Goal: Task Accomplishment & Management: Complete application form

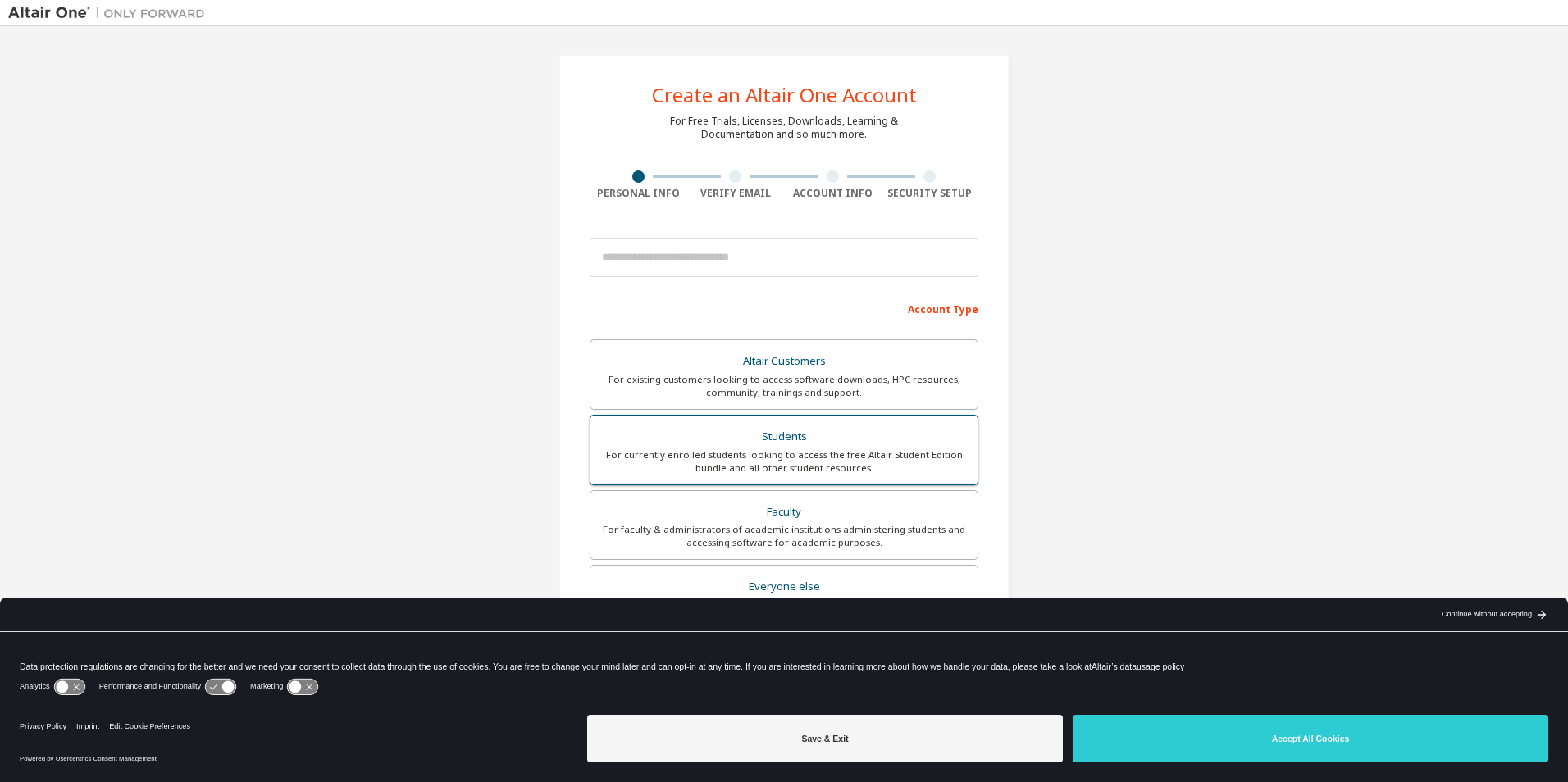
click at [748, 432] on div "Students" at bounding box center [784, 436] width 367 height 23
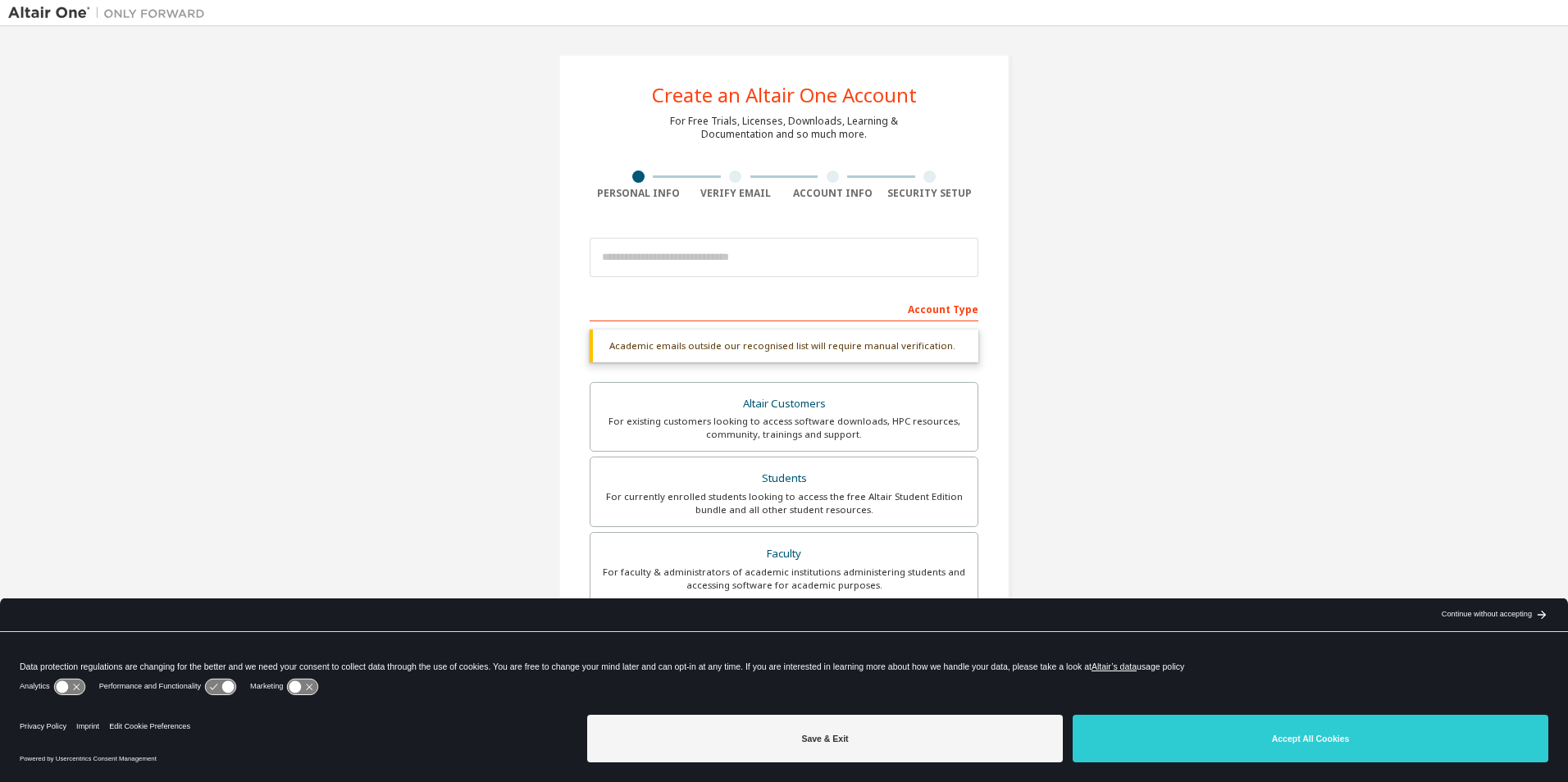
click at [1328, 14] on div at bounding box center [880, 13] width 1335 height 26
drag, startPoint x: 1207, startPoint y: 11, endPoint x: 1153, endPoint y: 9, distance: 54.0
click at [1190, 11] on div at bounding box center [880, 13] width 1335 height 26
click at [1153, 9] on div at bounding box center [880, 13] width 1335 height 26
click at [1142, 404] on div "Create an Altair One Account For Free Trials, Licenses, Downloads, Learning & D…" at bounding box center [784, 490] width 1551 height 911
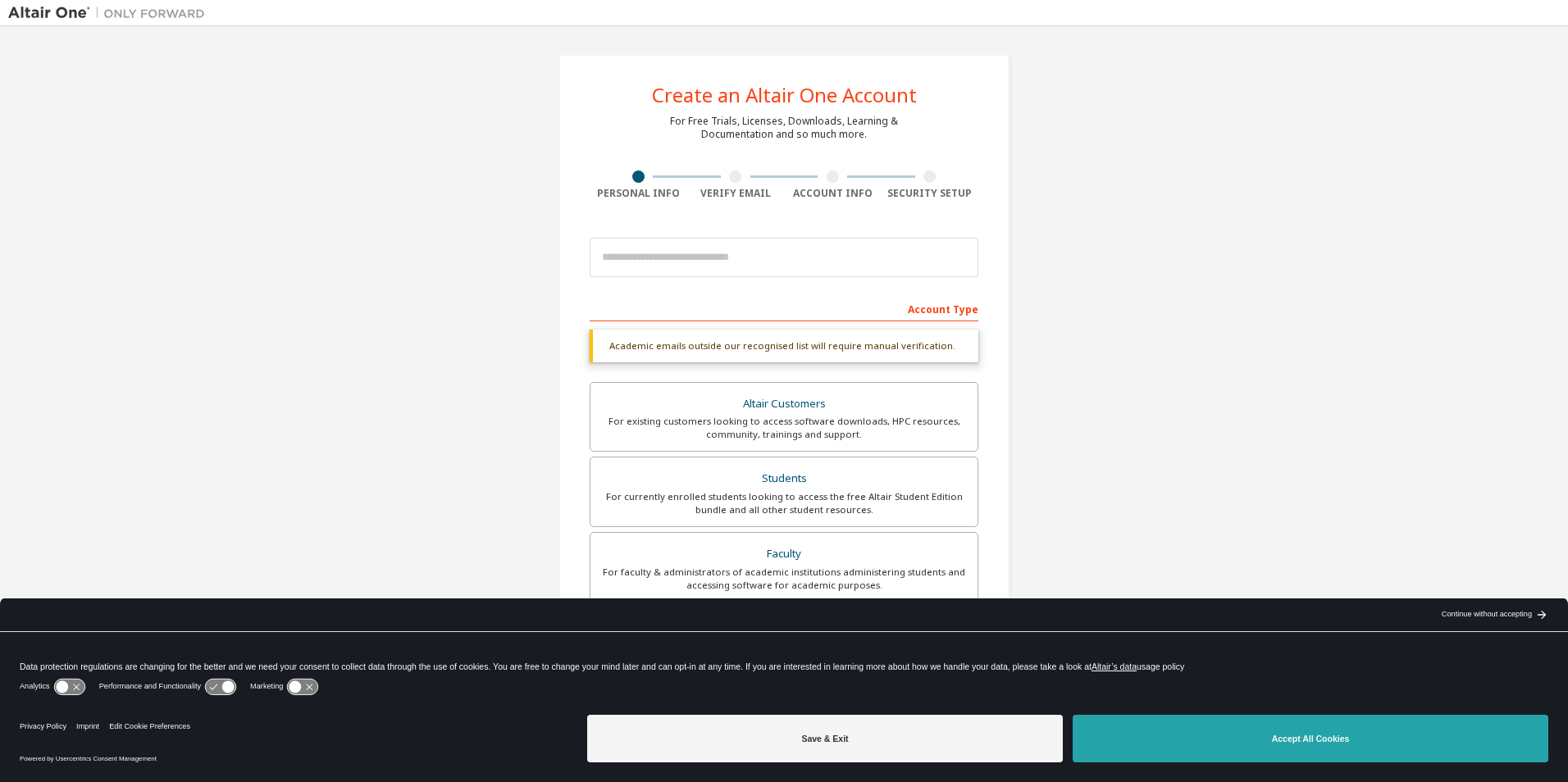
click at [1313, 748] on button "Accept All Cookies" at bounding box center [1311, 739] width 476 height 48
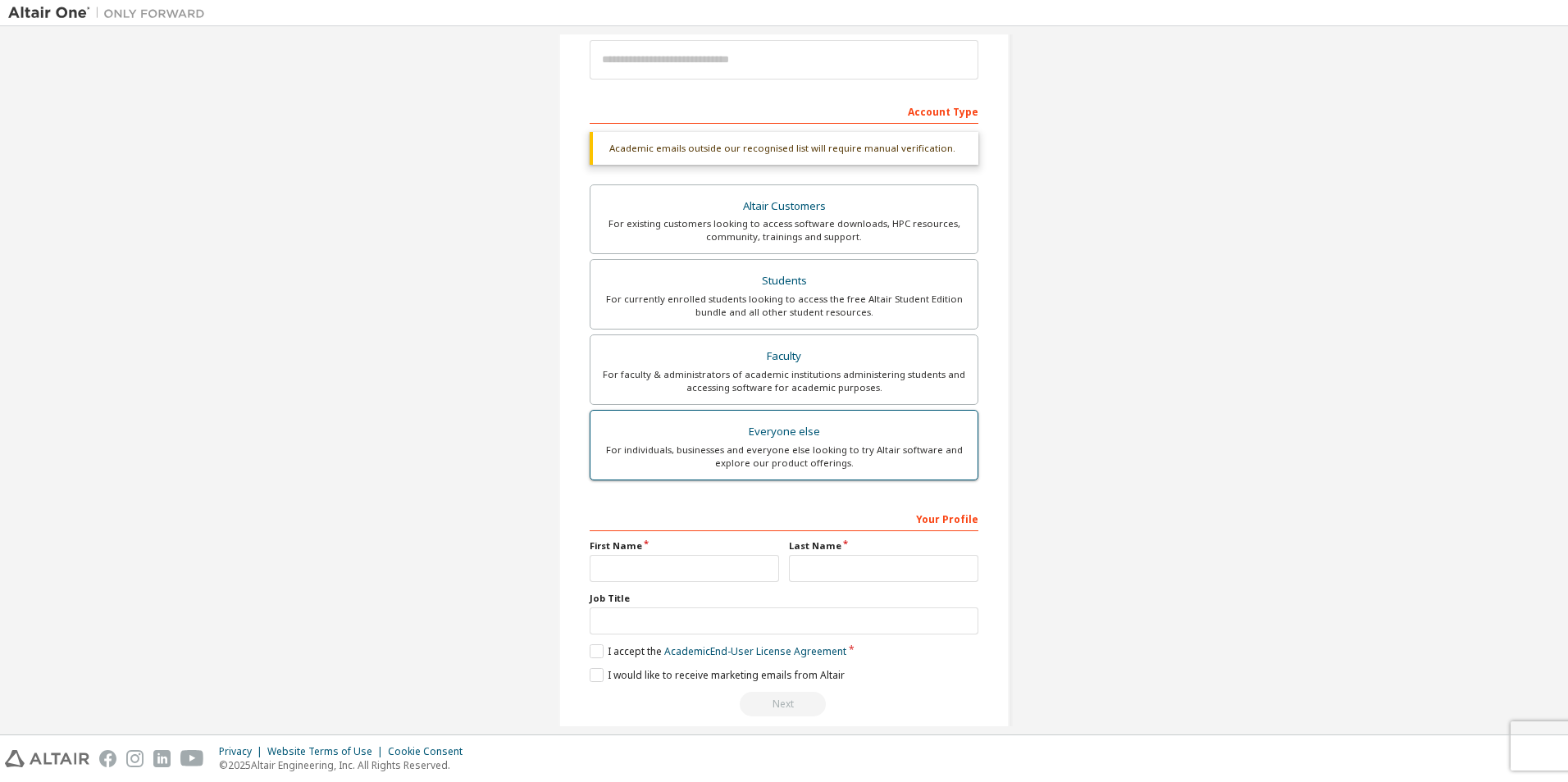
scroll to position [219, 0]
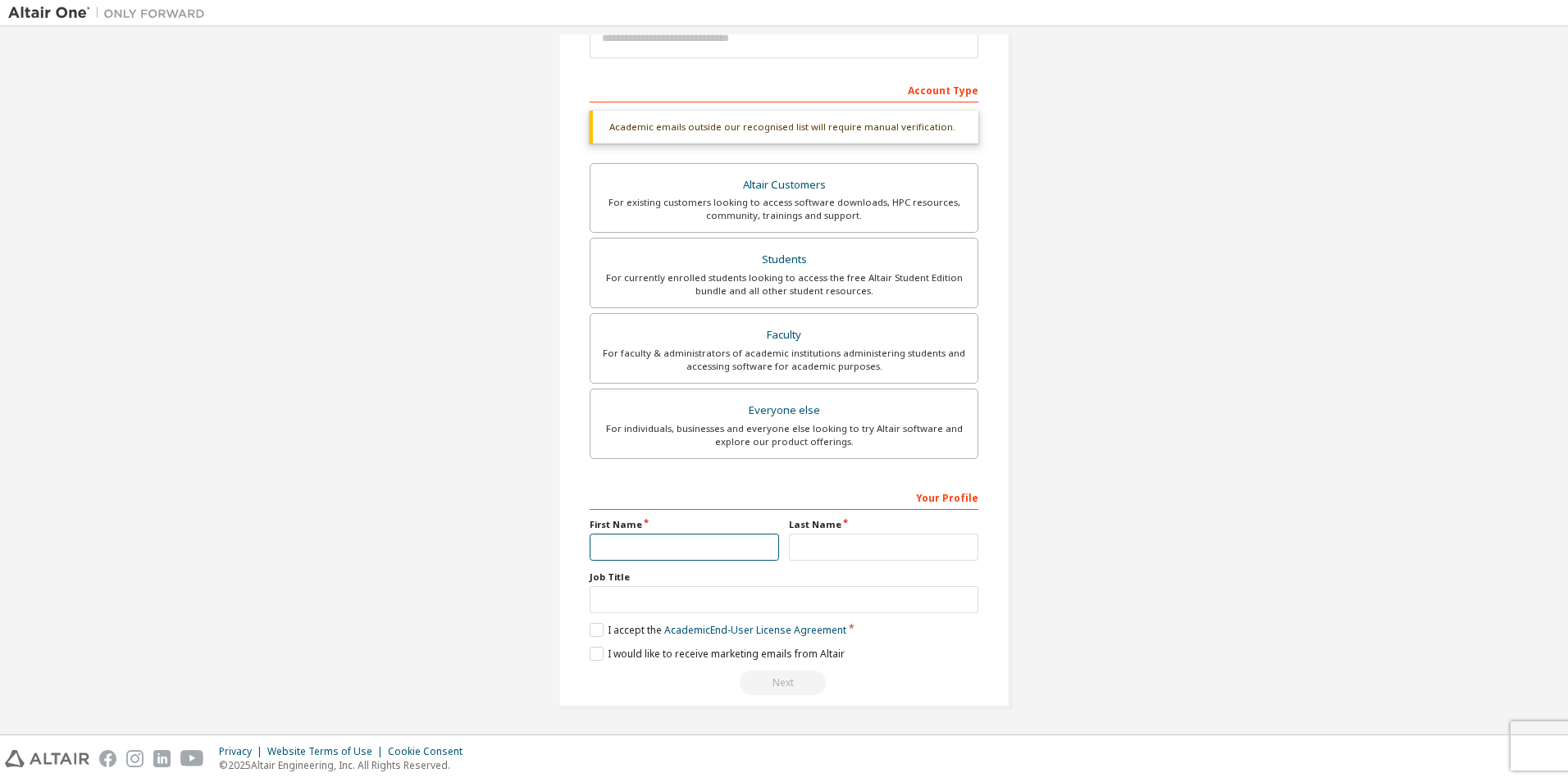
click at [633, 554] on input "text" at bounding box center [683, 547] width 189 height 27
type input "******"
type input "**********"
type input "*******"
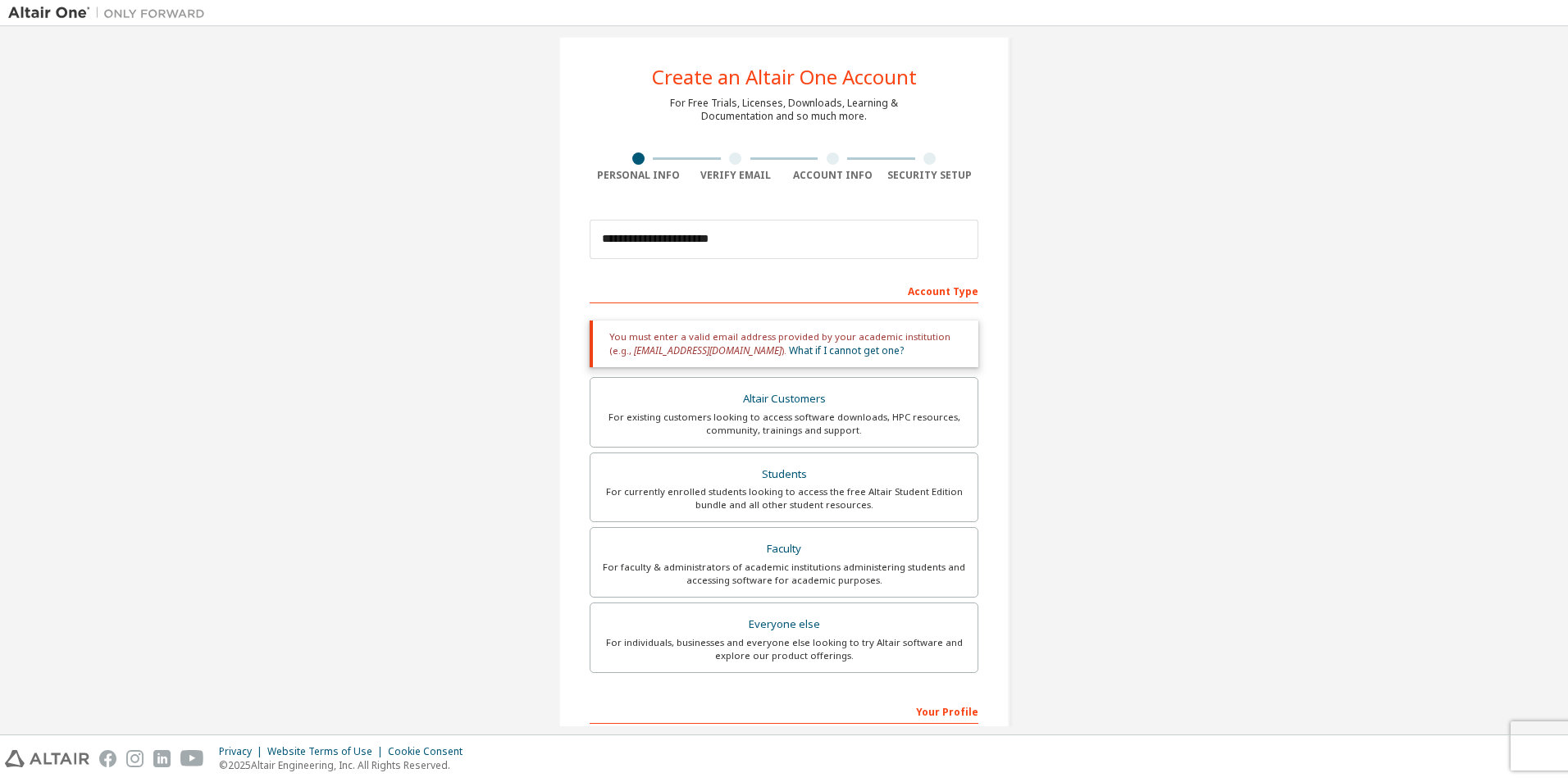
scroll to position [0, 0]
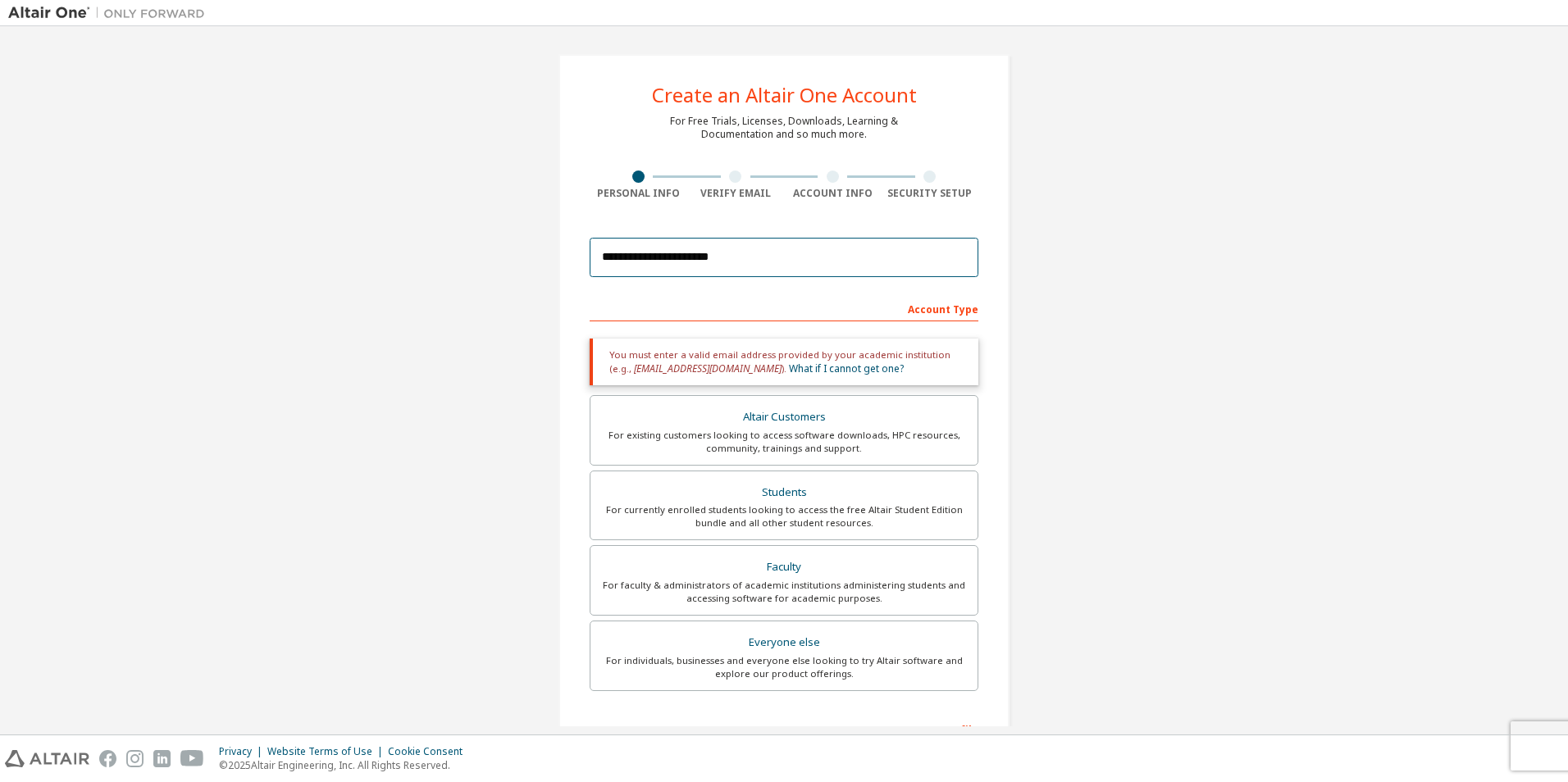
drag, startPoint x: 739, startPoint y: 256, endPoint x: 481, endPoint y: 258, distance: 258.0
click at [481, 258] on div "**********" at bounding box center [784, 496] width 1551 height 924
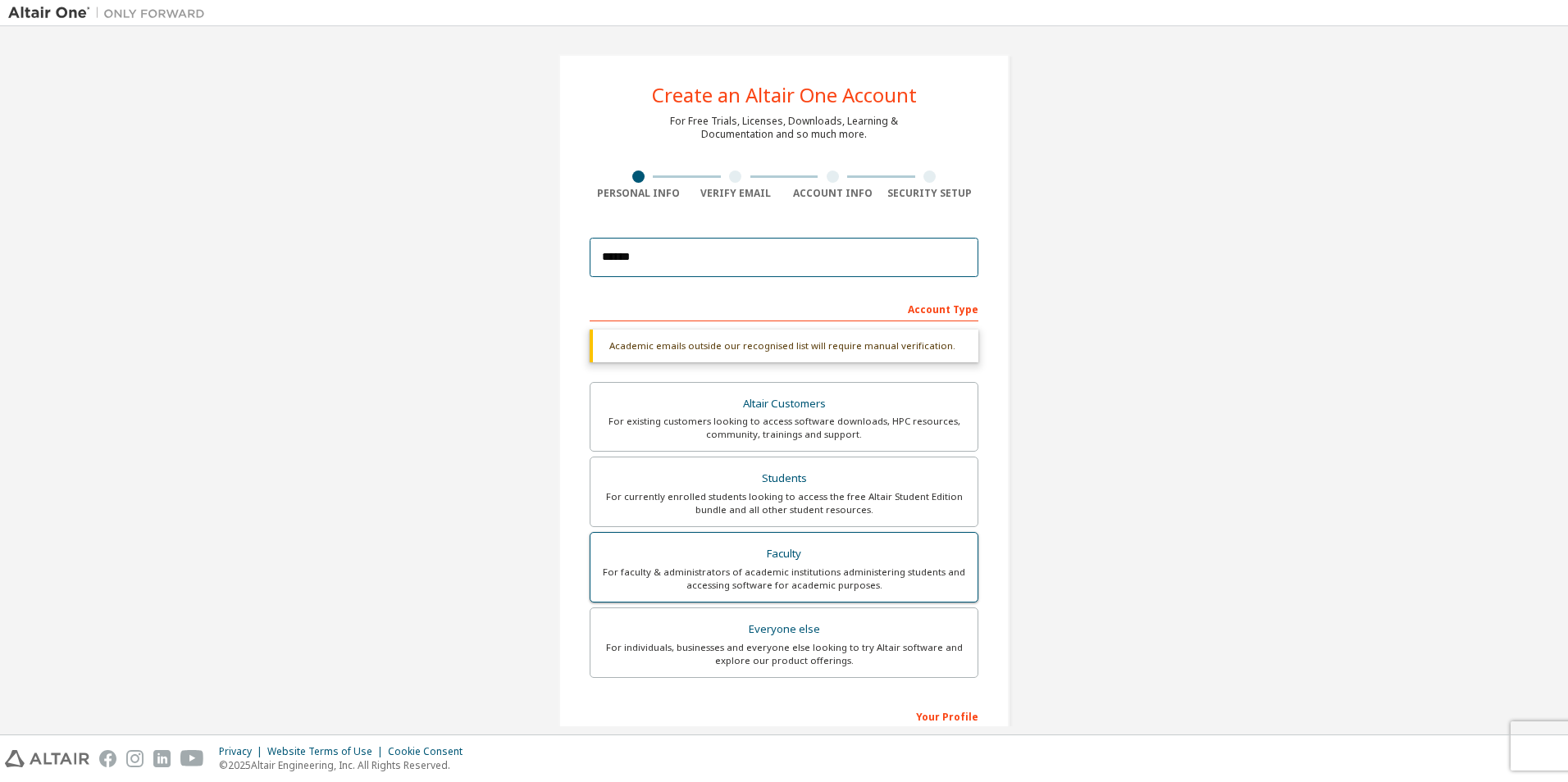
type input "**********"
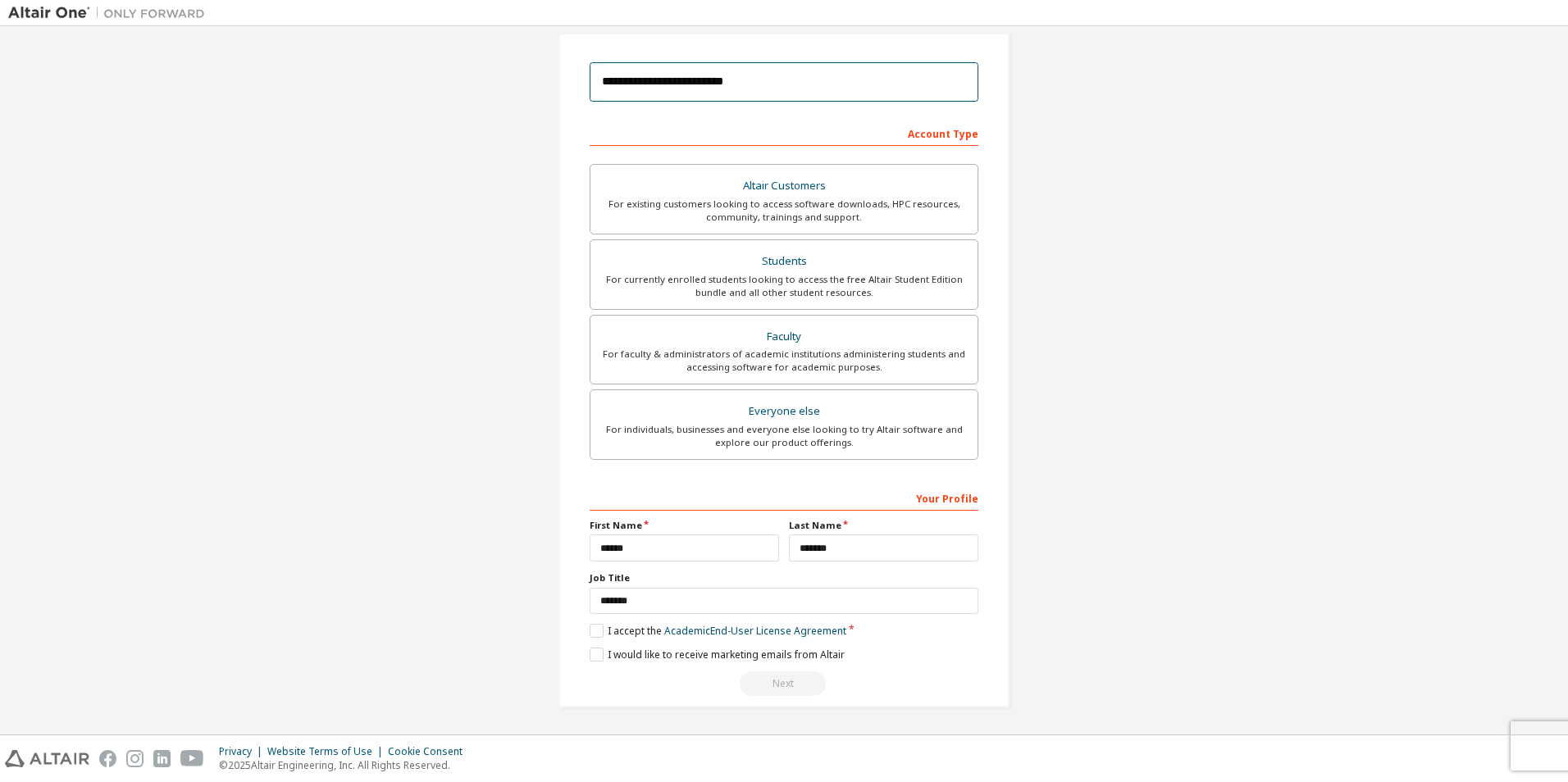
scroll to position [176, 0]
click at [594, 636] on label "I accept the Academic End-User License Agreement" at bounding box center [718, 630] width 256 height 14
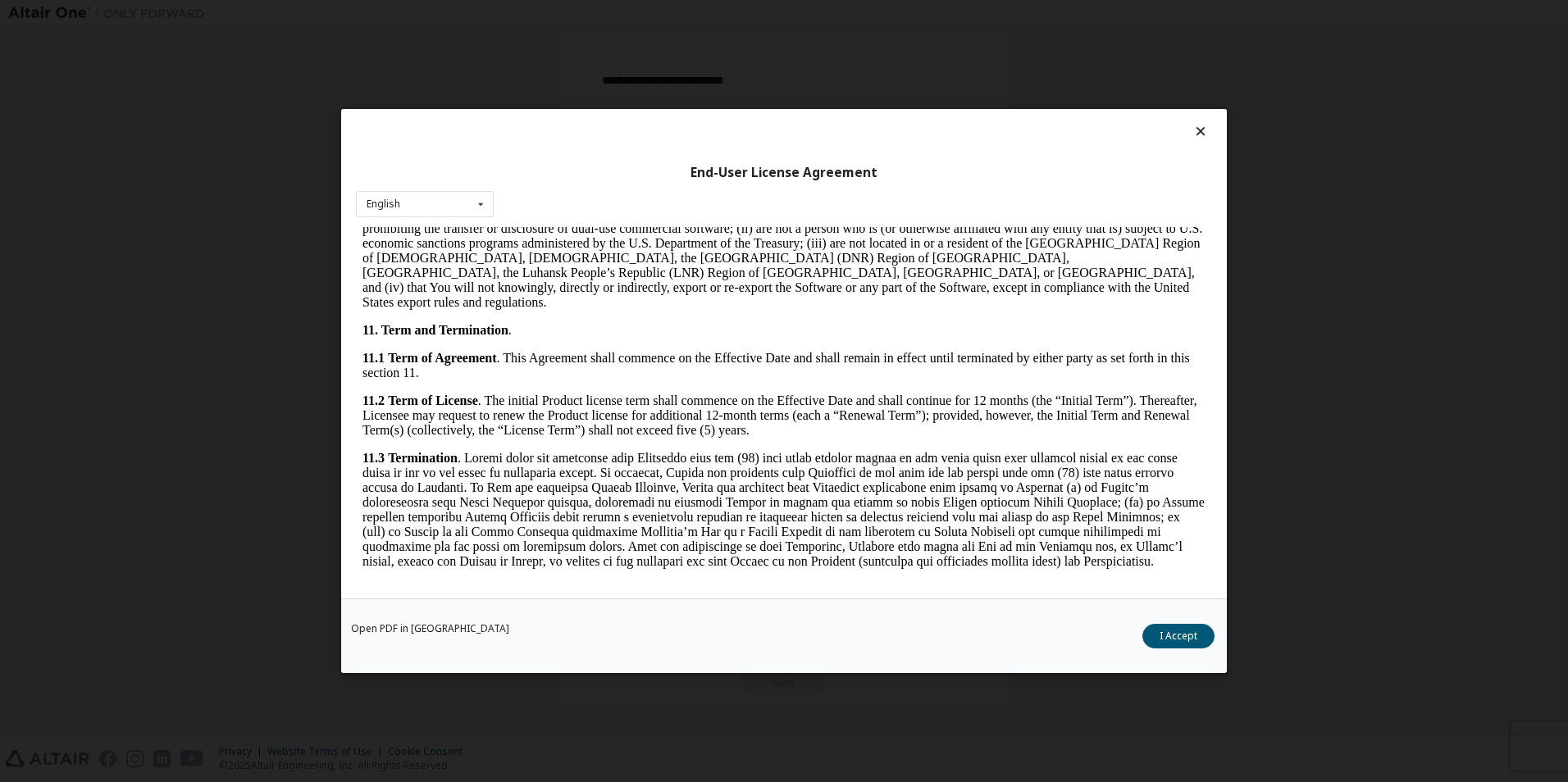
scroll to position [2590, 0]
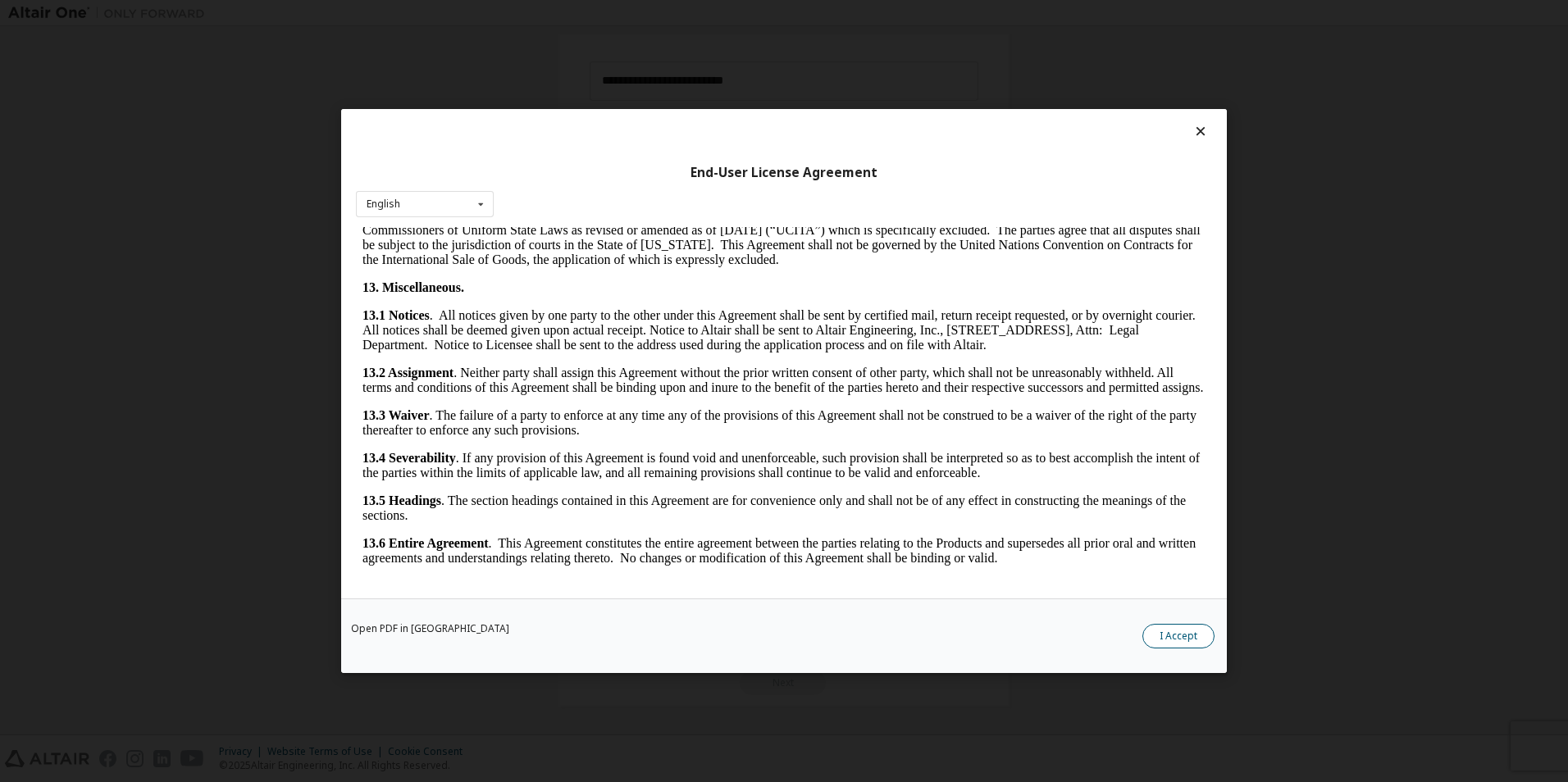
click at [1172, 637] on button "I Accept" at bounding box center [1178, 636] width 72 height 25
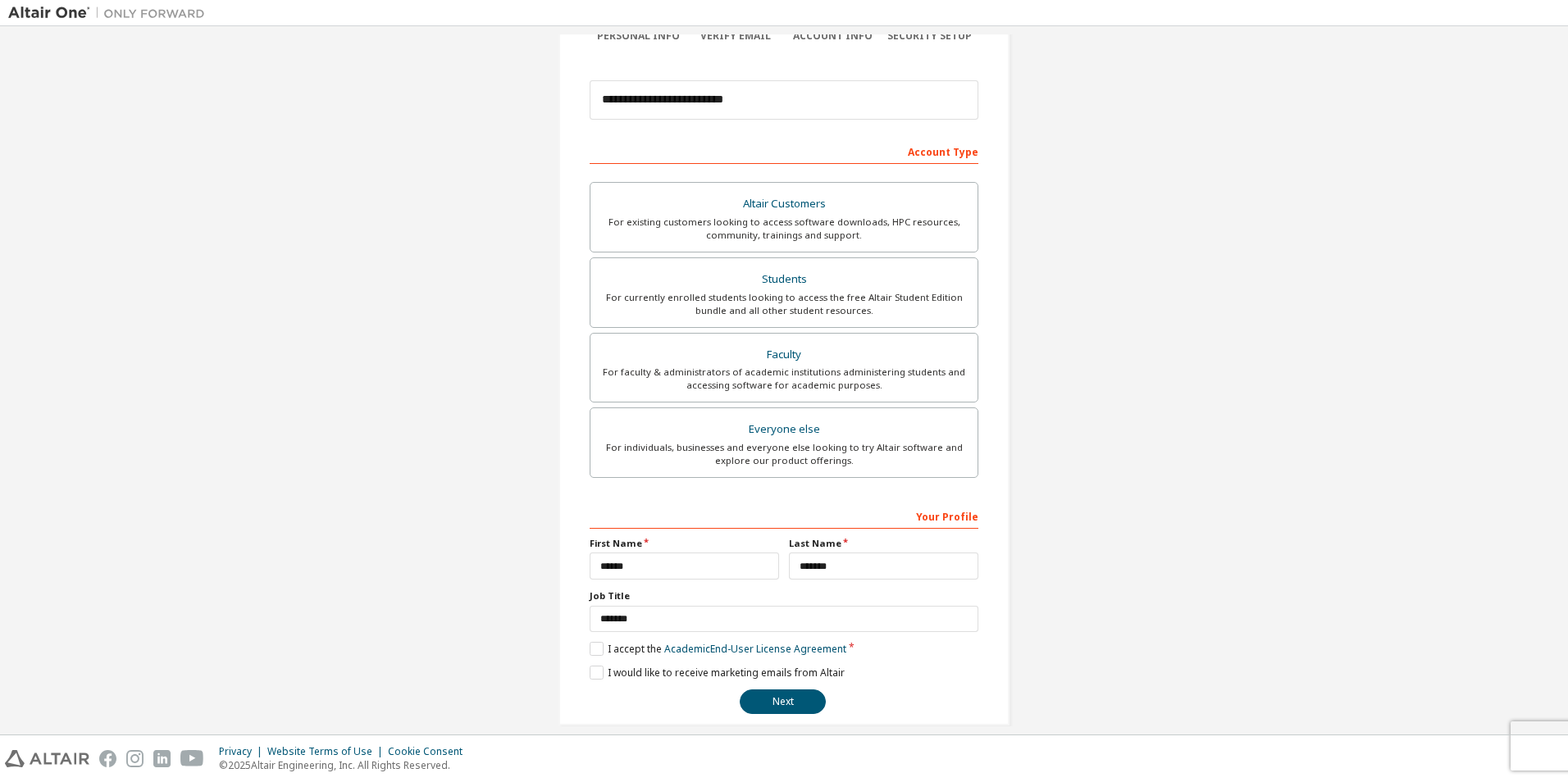
scroll to position [176, 0]
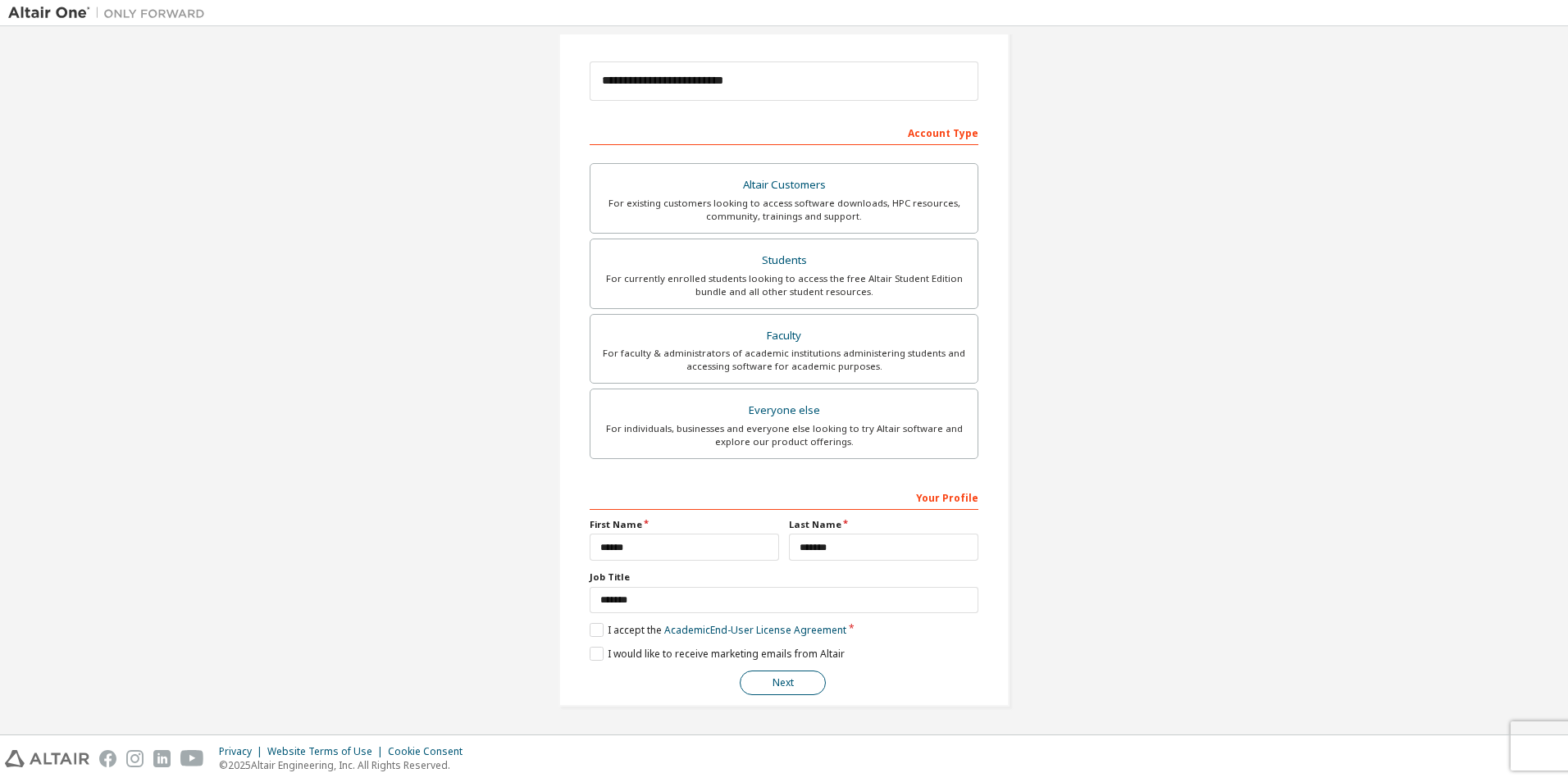
click at [755, 684] on button "Next" at bounding box center [782, 682] width 86 height 25
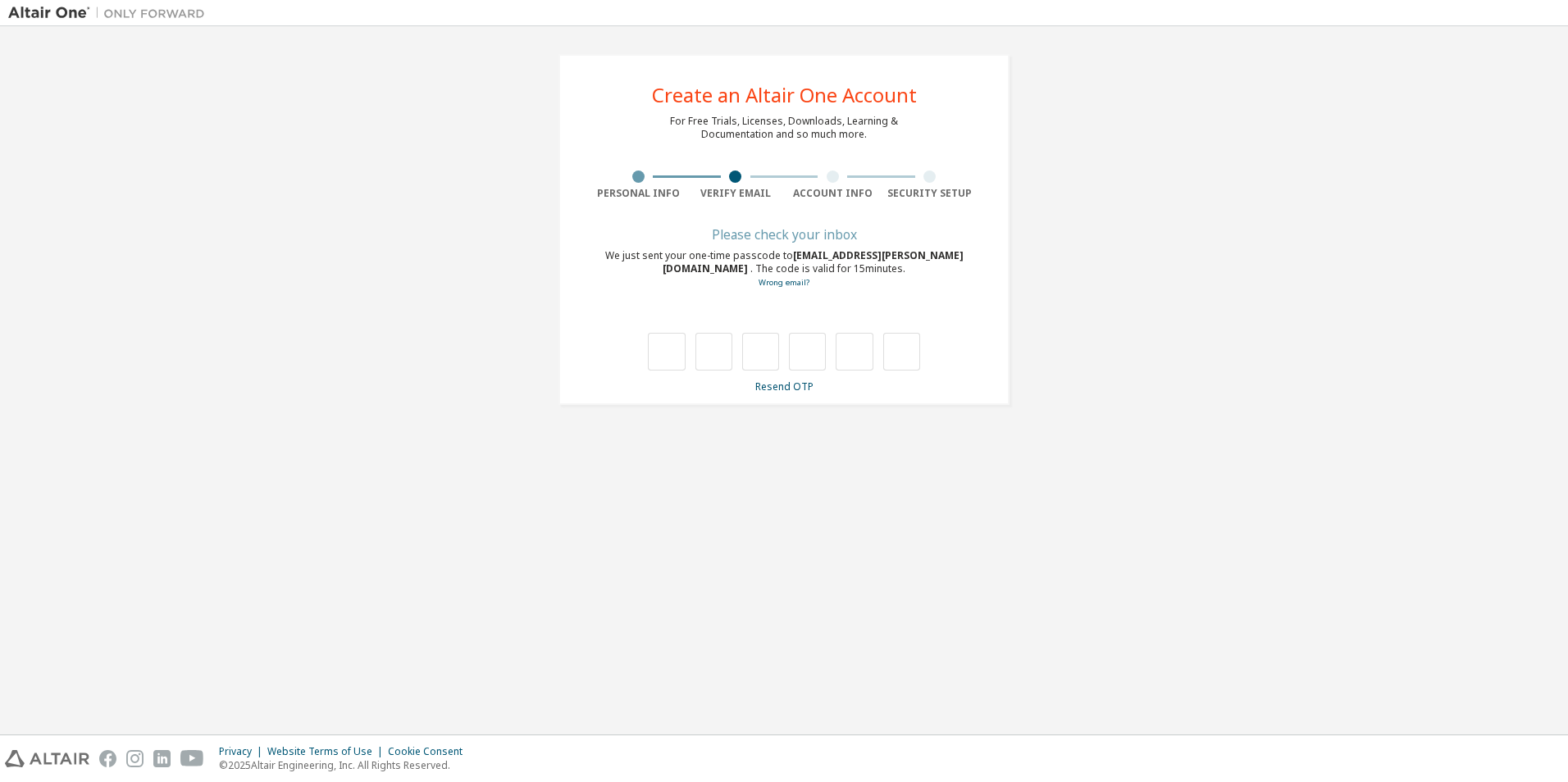
type input "*"
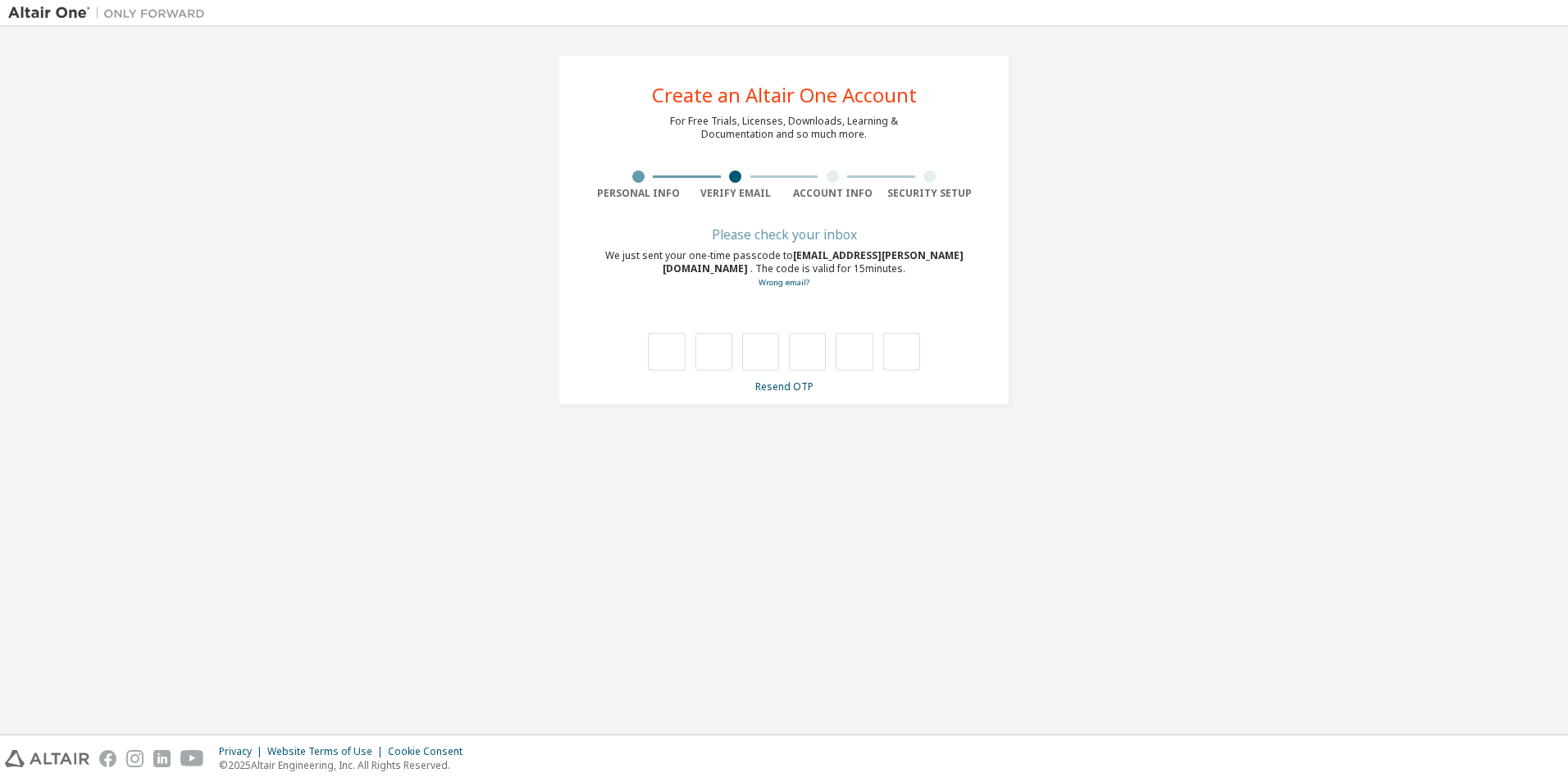
type input "*"
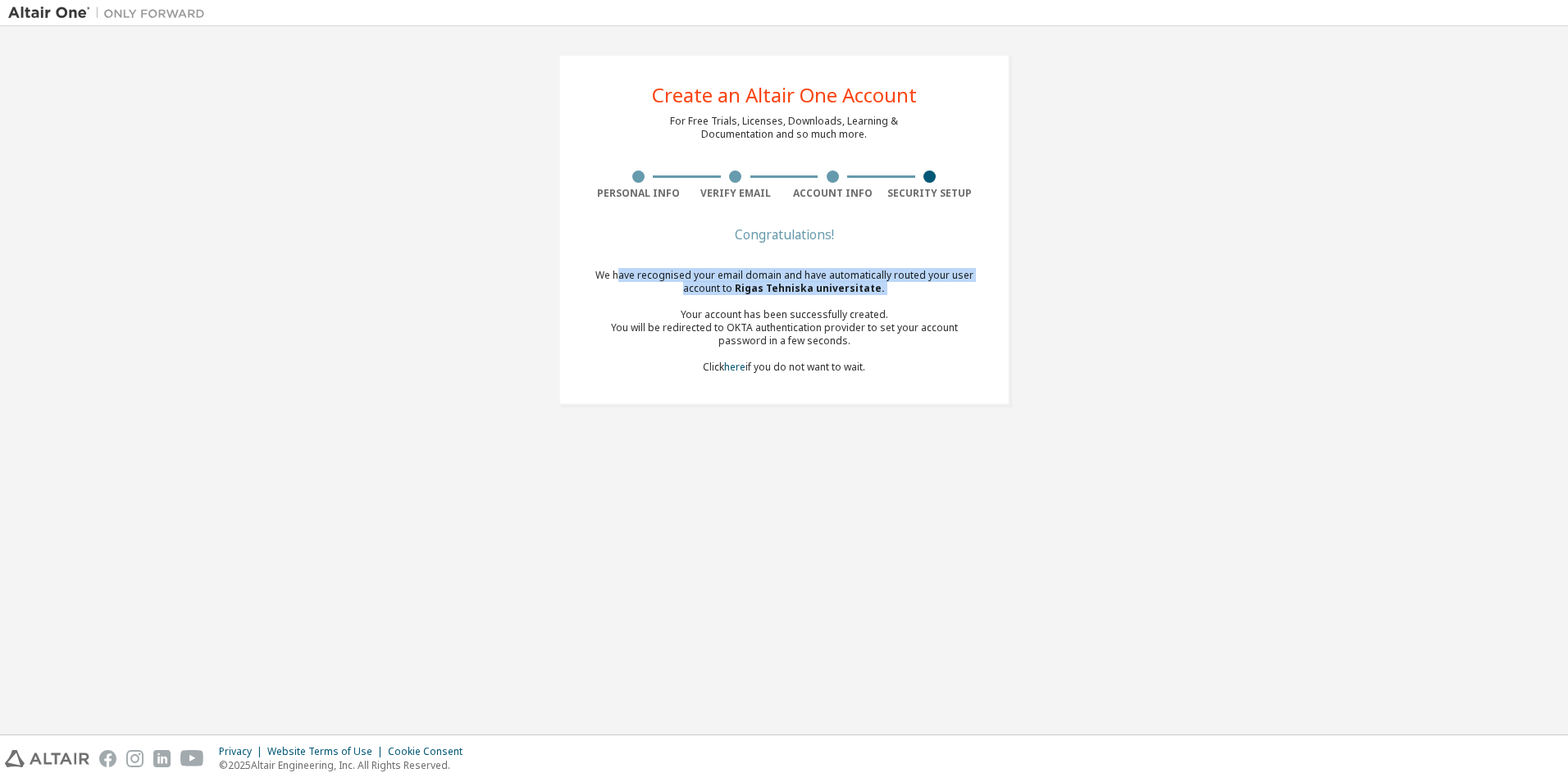
drag, startPoint x: 618, startPoint y: 270, endPoint x: 921, endPoint y: 305, distance: 305.0
click at [921, 305] on div "We have recognised your email domain and have automatically routed your user ac…" at bounding box center [783, 322] width 388 height 105
drag, startPoint x: 692, startPoint y: 314, endPoint x: 895, endPoint y: 360, distance: 208.1
click at [895, 360] on div "We have recognised your email domain and have automatically routed your user ac…" at bounding box center [783, 322] width 388 height 105
drag, startPoint x: 895, startPoint y: 360, endPoint x: 783, endPoint y: 367, distance: 112.2
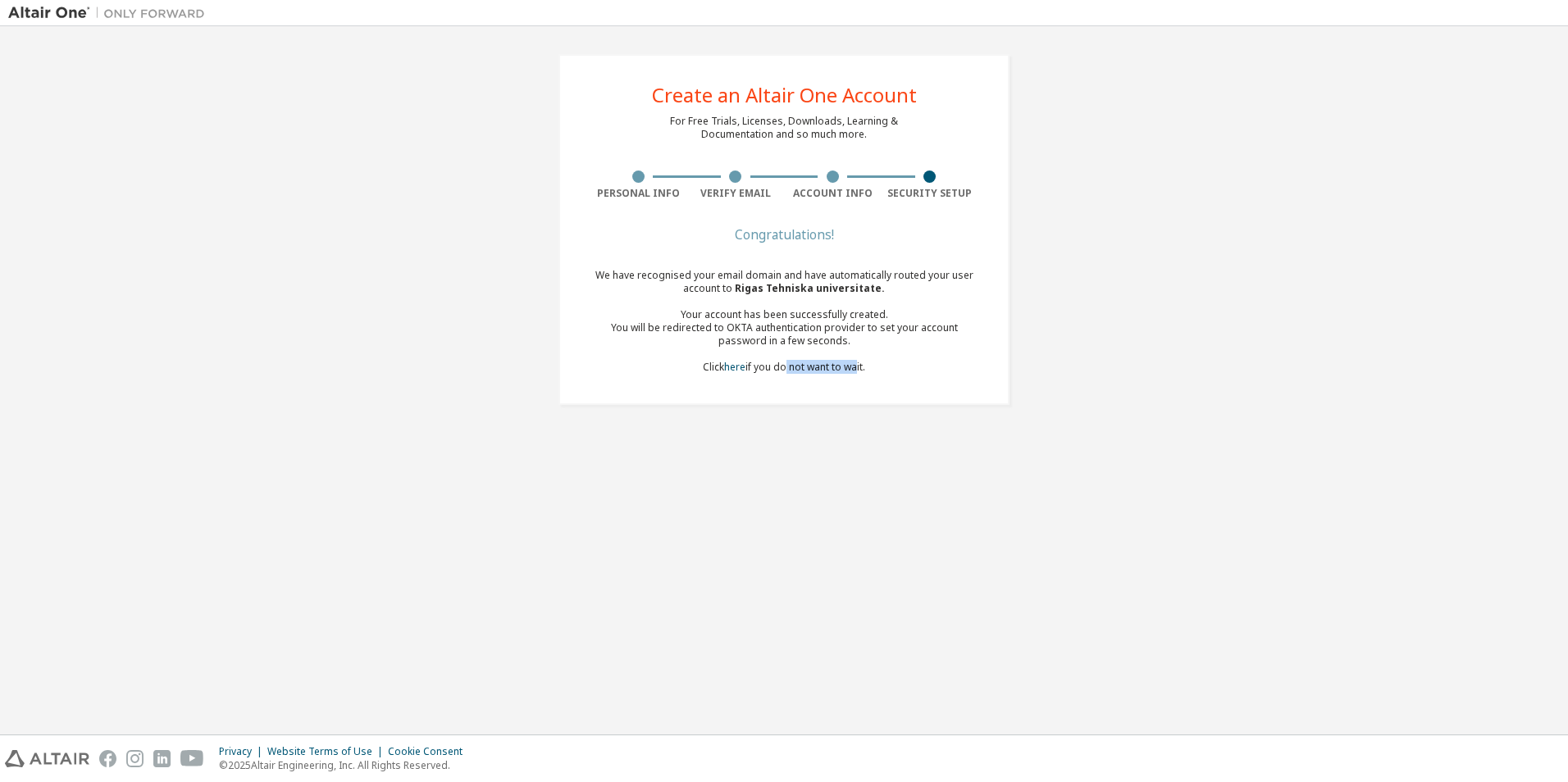
click at [783, 367] on div "We have recognised your email domain and have automatically routed your user ac…" at bounding box center [783, 322] width 388 height 105
drag, startPoint x: 783, startPoint y: 367, endPoint x: 879, endPoint y: 373, distance: 96.2
click at [879, 373] on div "We have recognised your email domain and have automatically routed your user ac…" at bounding box center [783, 322] width 388 height 105
